Goal: Task Accomplishment & Management: Manage account settings

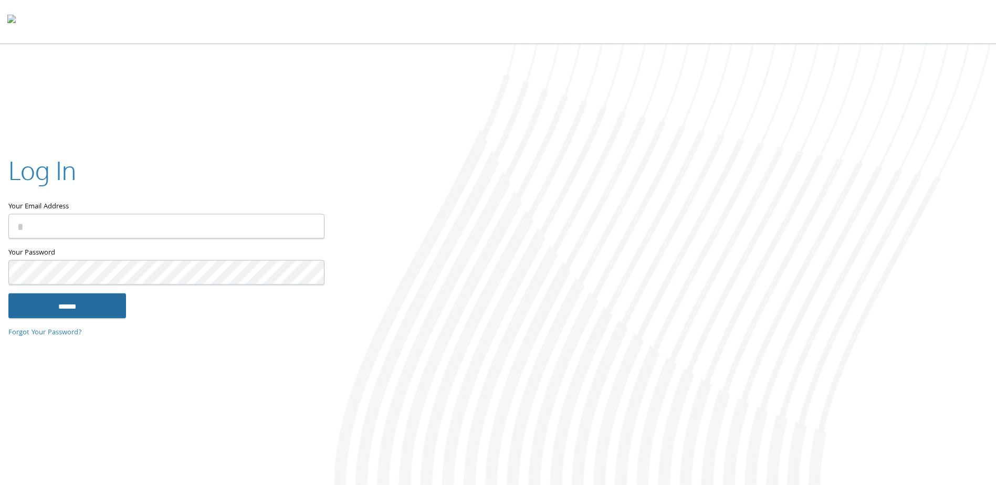
type input "**********"
click at [101, 307] on input "******" at bounding box center [67, 305] width 118 height 25
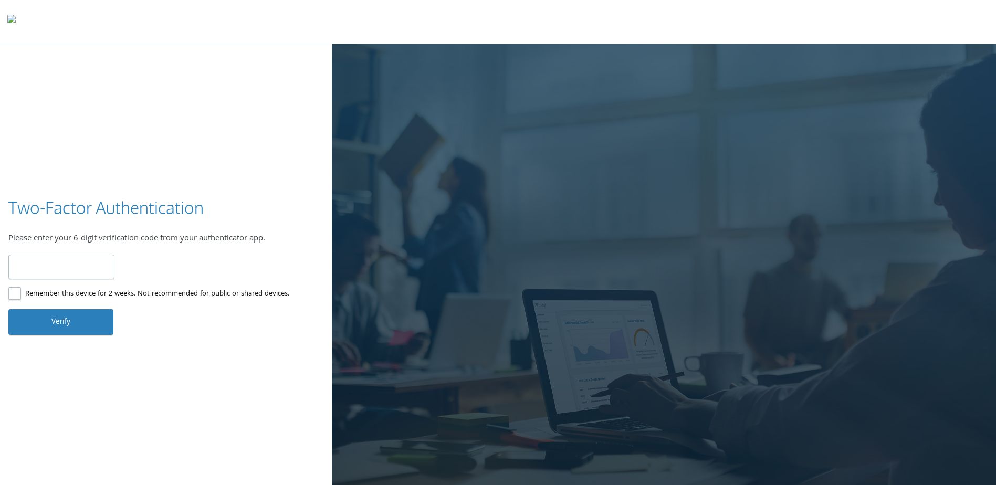
click at [68, 265] on input "number" at bounding box center [61, 267] width 106 height 25
type input "******"
